Goal: Navigation & Orientation: Find specific page/section

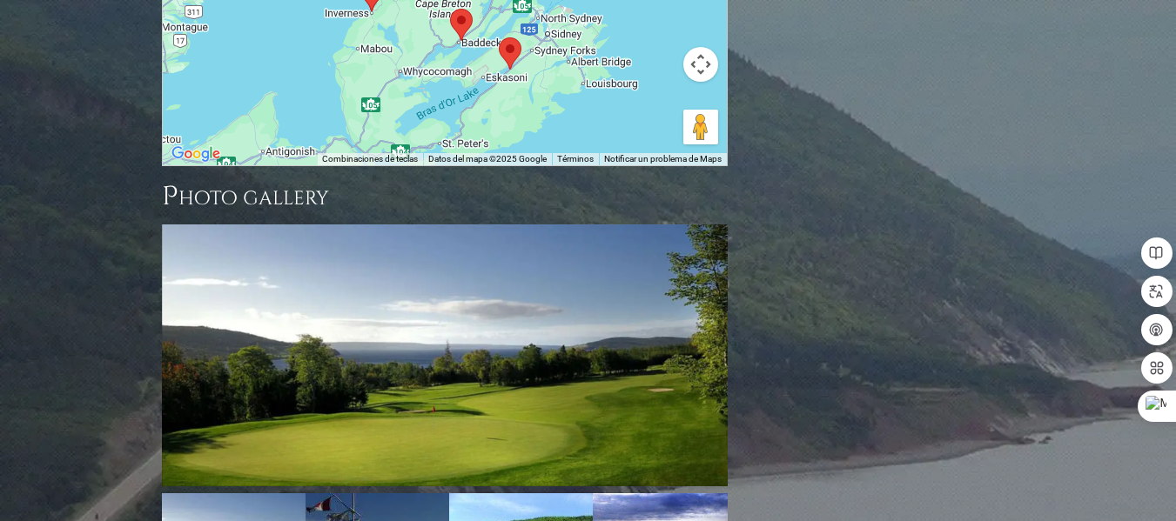
scroll to position [1861, 0]
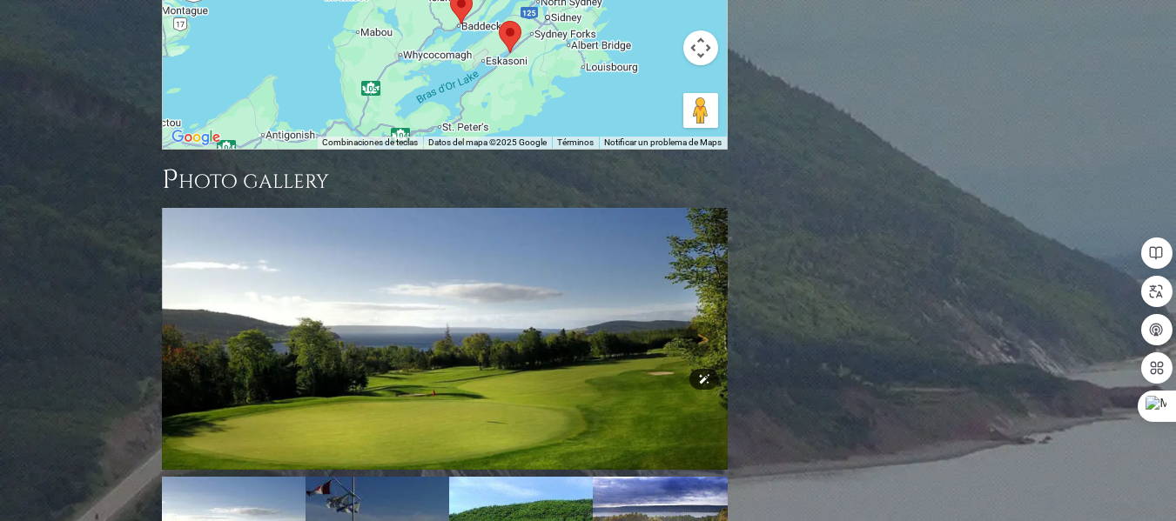
click at [451, 303] on img at bounding box center [445, 339] width 566 height 262
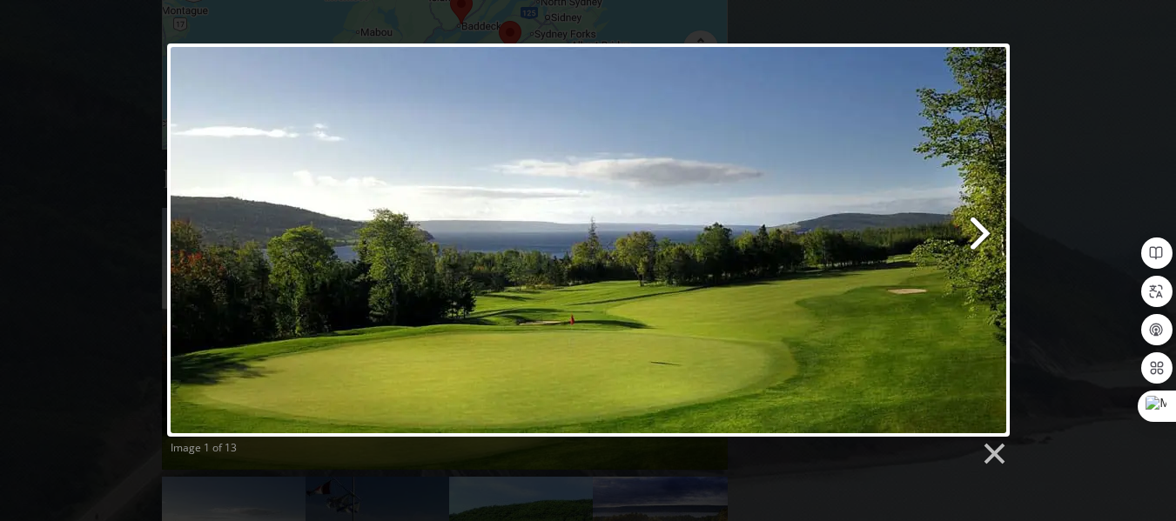
click at [978, 230] on link at bounding box center [740, 240] width 540 height 393
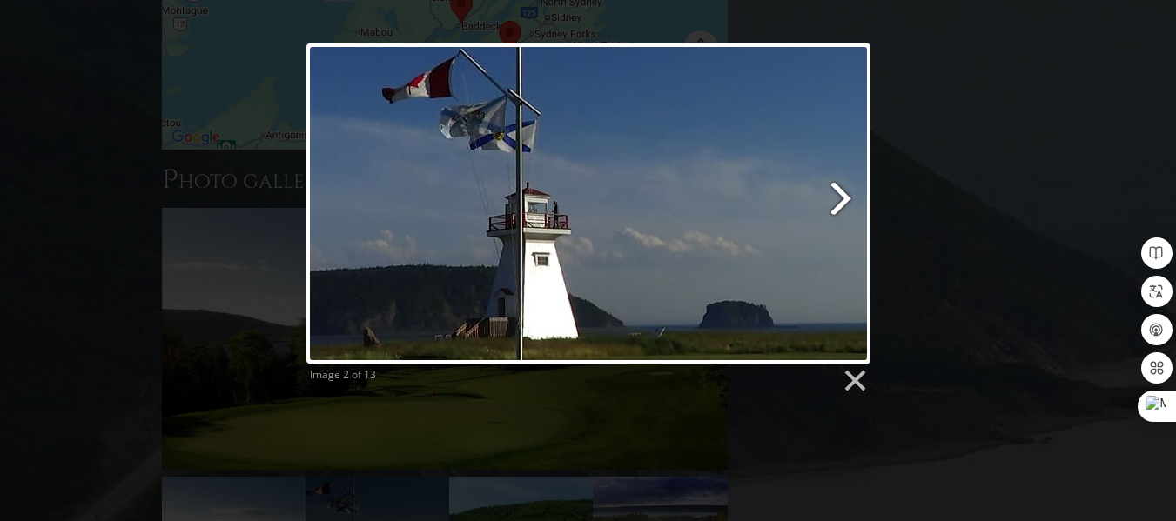
click at [789, 239] on link at bounding box center [689, 204] width 361 height 320
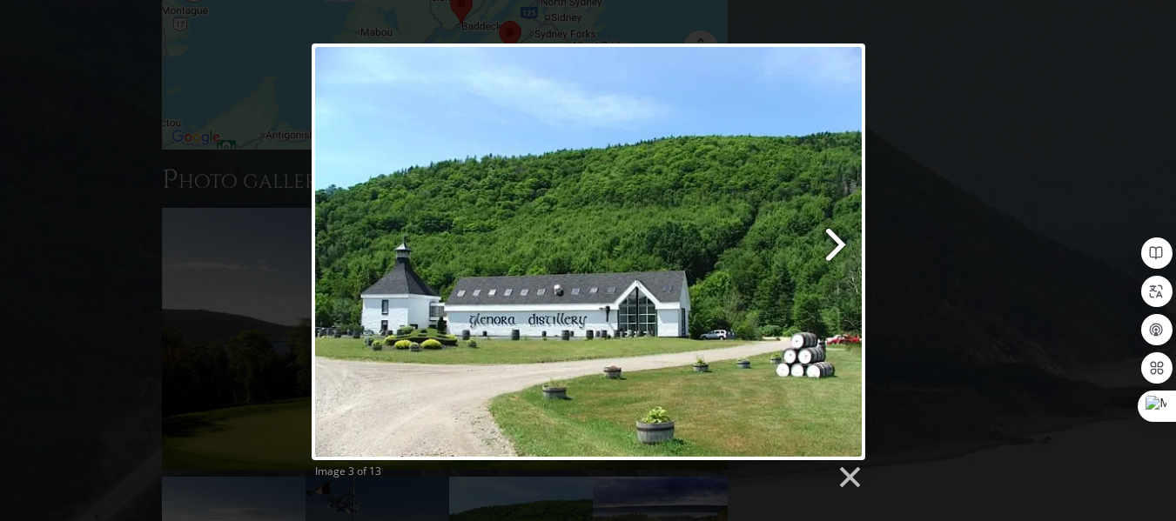
click at [837, 244] on link at bounding box center [687, 252] width 354 height 417
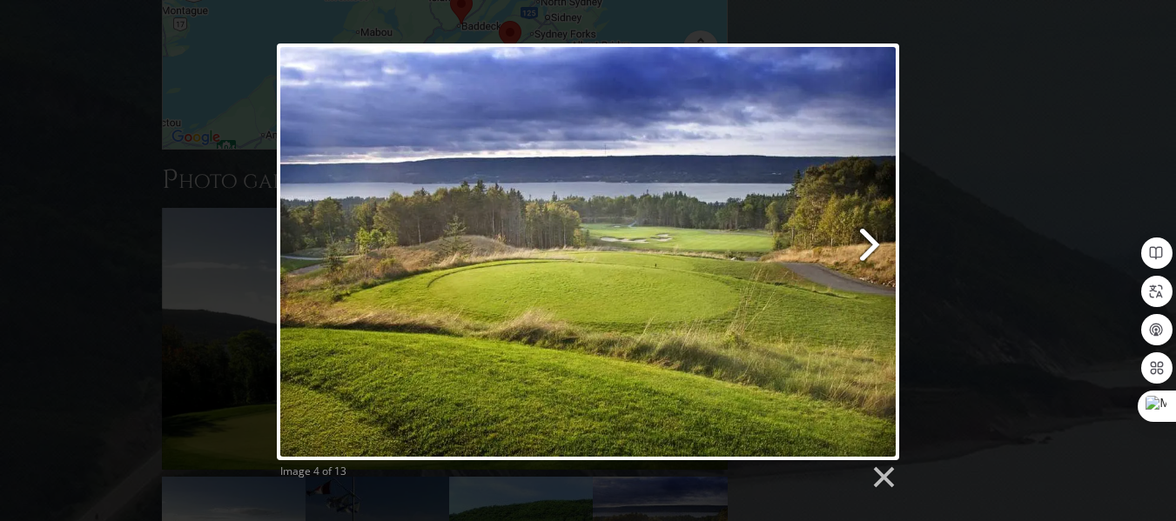
click at [862, 242] on link at bounding box center [700, 252] width 399 height 417
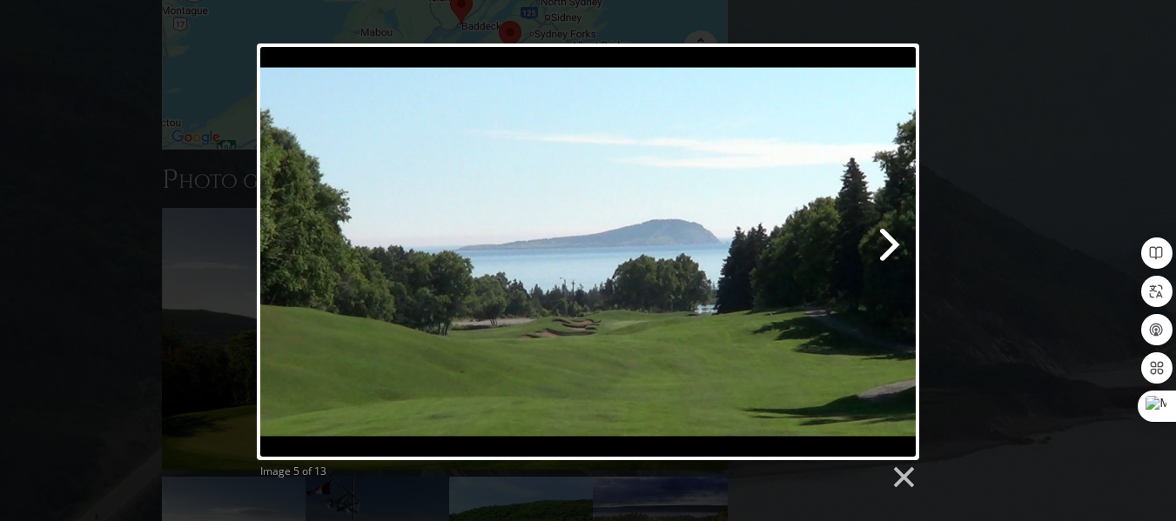
click at [886, 243] on link at bounding box center [707, 252] width 424 height 417
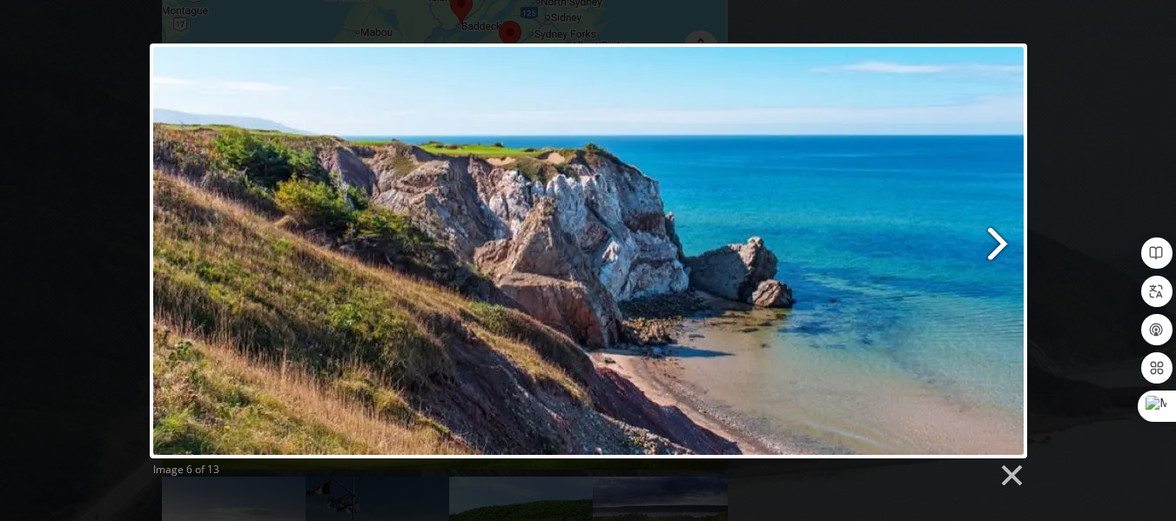
click at [1009, 242] on link at bounding box center [745, 251] width 561 height 415
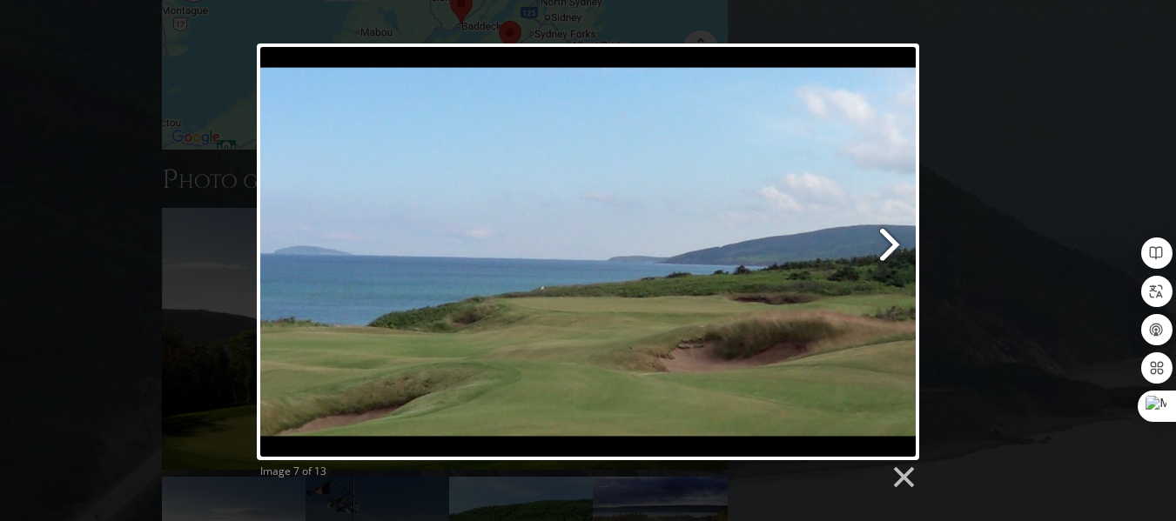
click at [875, 254] on link at bounding box center [707, 252] width 424 height 417
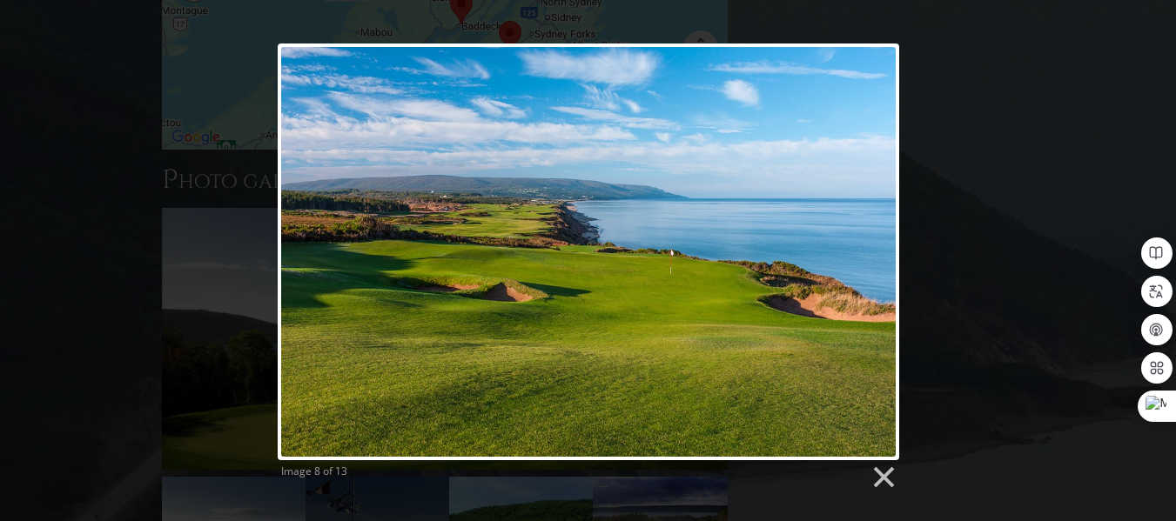
click at [874, 254] on link at bounding box center [700, 252] width 398 height 417
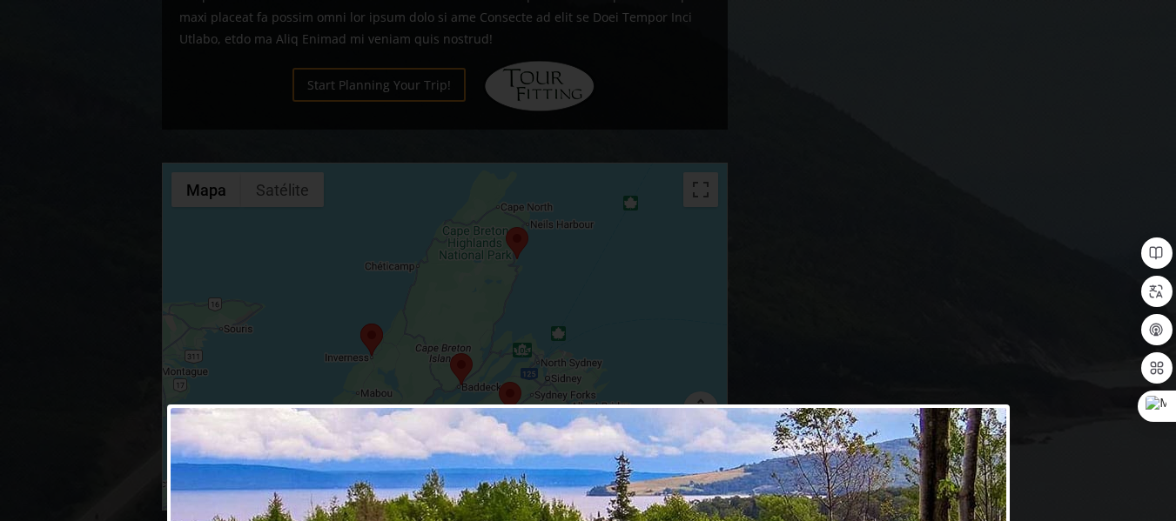
scroll to position [1417, 0]
